Goal: Transaction & Acquisition: Purchase product/service

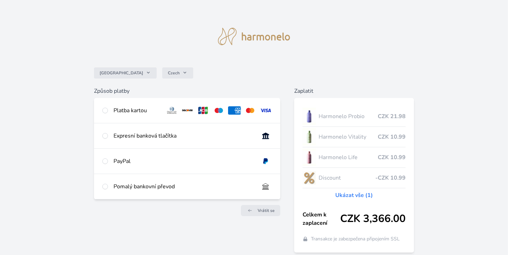
click at [107, 108] on div at bounding box center [105, 110] width 6 height 8
radio input "true"
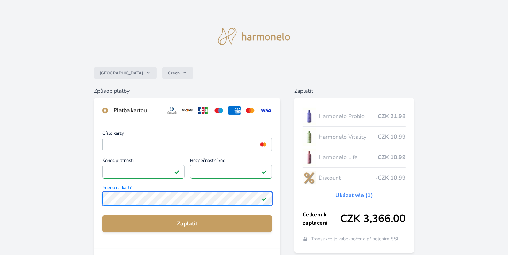
click at [75, 200] on div "Česko Czech Způsob platby Platba kartou Číslo karty <p>Your browser does not su…" at bounding box center [254, 181] width 508 height 362
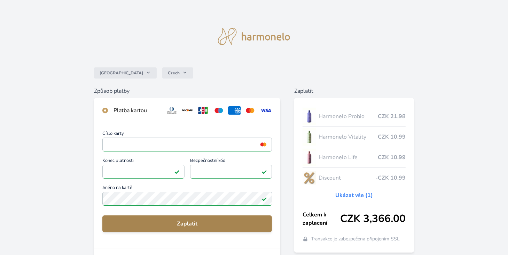
click at [200, 228] on button "Zaplatit" at bounding box center [187, 224] width 170 height 17
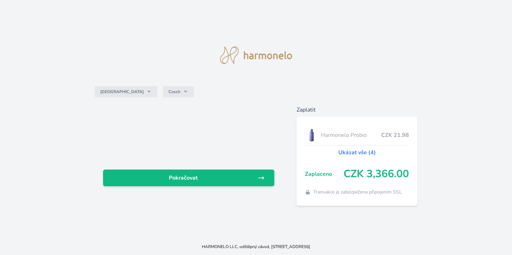
drag, startPoint x: 193, startPoint y: 180, endPoint x: 184, endPoint y: 198, distance: 20.5
click at [193, 180] on span "Pokračovat" at bounding box center [183, 178] width 149 height 8
